Goal: Navigation & Orientation: Find specific page/section

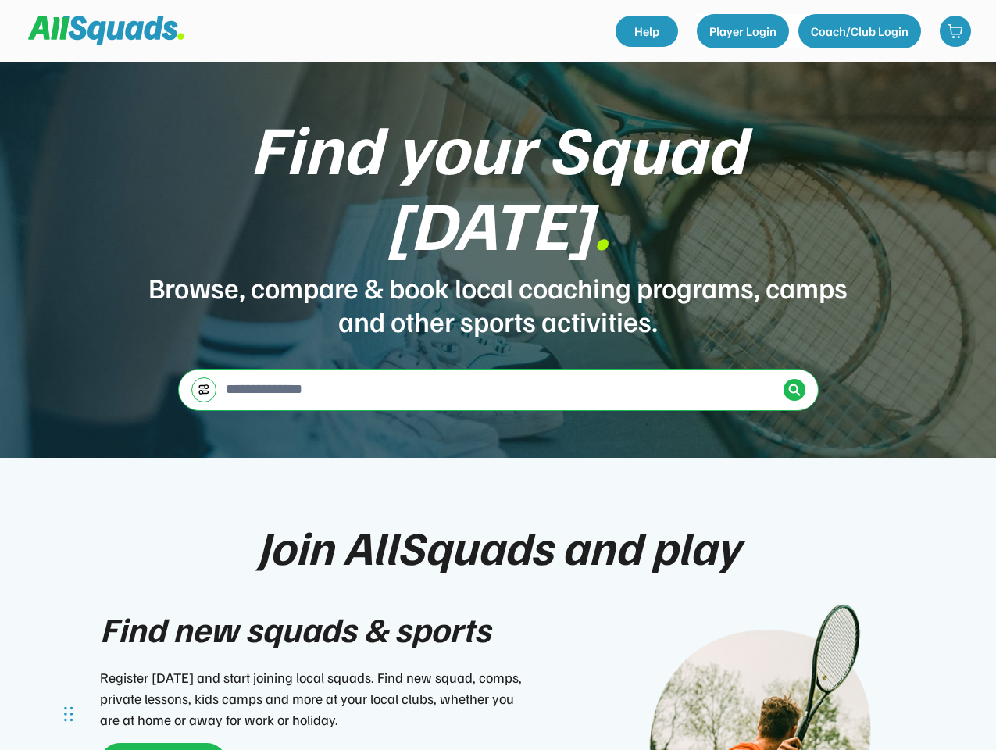
click at [498, 375] on div "Find your Squad [DATE] . Browse, compare & book local coaching programs, camps …" at bounding box center [498, 259] width 996 height 395
click at [498, 406] on div "Find your Squad [DATE] . Browse, compare & book local coaching programs, camps …" at bounding box center [498, 259] width 996 height 395
click at [498, 270] on div "Browse, compare & book local coaching programs, camps and other sports activiti…" at bounding box center [498, 303] width 703 height 67
click at [498, 212] on div "Find your Squad [DATE] ." at bounding box center [498, 185] width 703 height 152
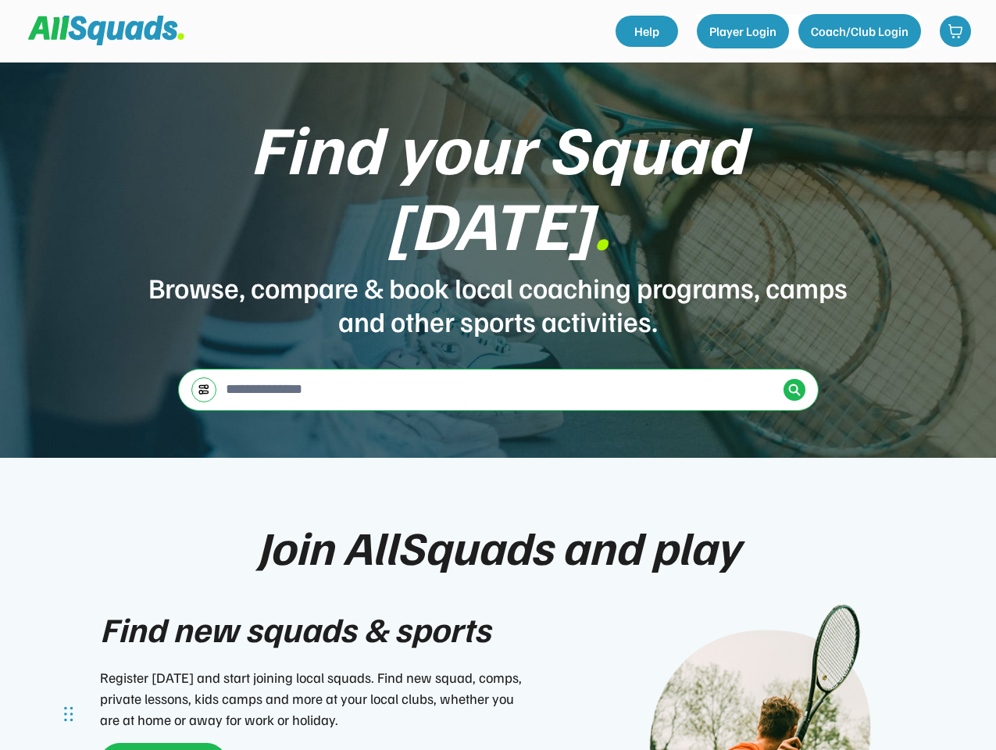
click at [498, 174] on div "Find your Squad [DATE] ." at bounding box center [498, 185] width 703 height 152
click at [498, 270] on div "Browse, compare & book local coaching programs, camps and other sports activiti…" at bounding box center [498, 303] width 703 height 67
click at [498, 373] on input "input" at bounding box center [500, 388] width 555 height 31
click at [204, 383] on img at bounding box center [204, 389] width 12 height 12
